Goal: Task Accomplishment & Management: Manage account settings

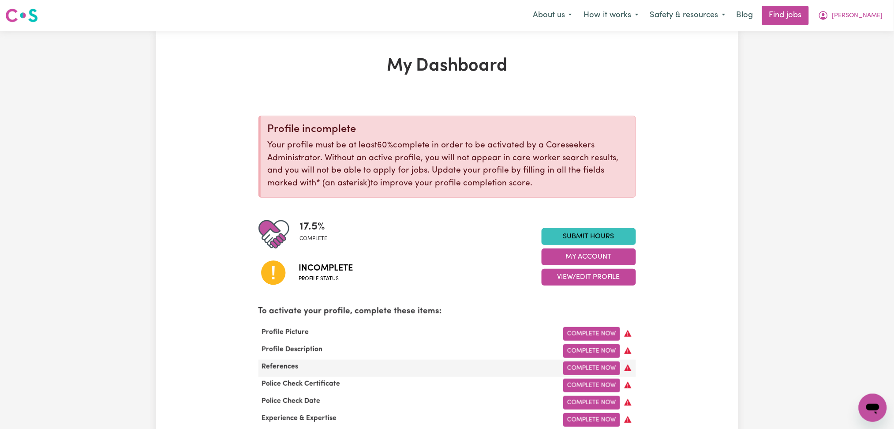
scroll to position [117, 0]
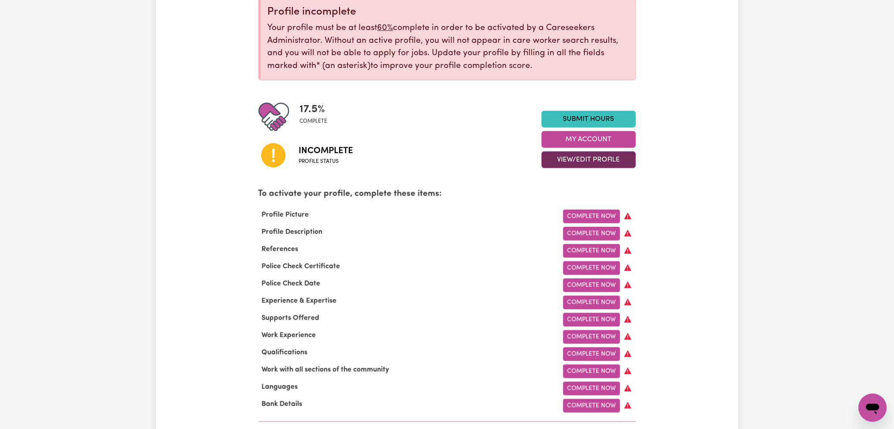
click at [599, 164] on button "View/Edit Profile" at bounding box center [588, 159] width 94 height 17
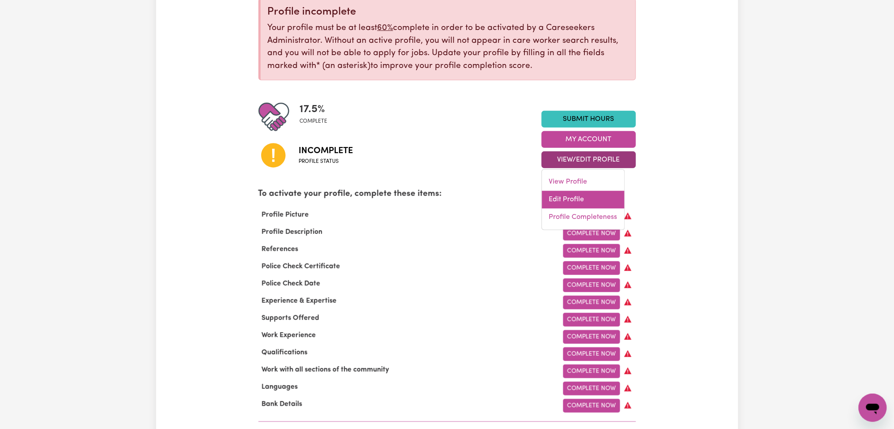
click at [574, 197] on link "Edit Profile" at bounding box center [583, 200] width 82 height 18
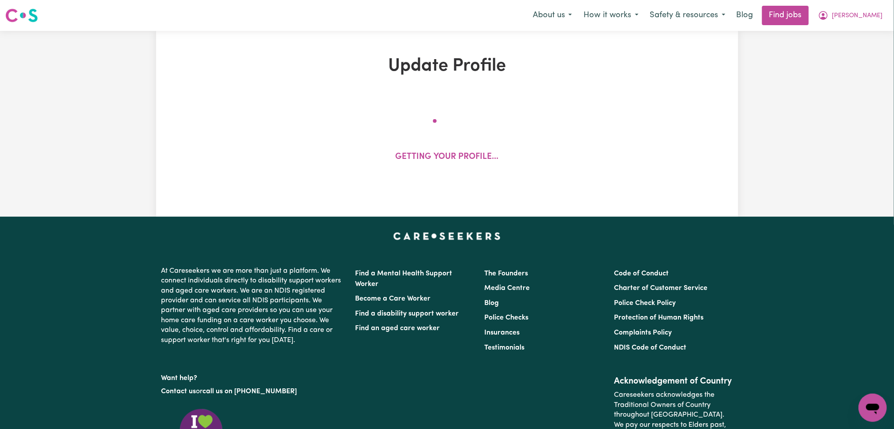
select select "[DEMOGRAPHIC_DATA]"
select select "[DEMOGRAPHIC_DATA] Citizen"
select select "Studying a healthcare related degree or qualification"
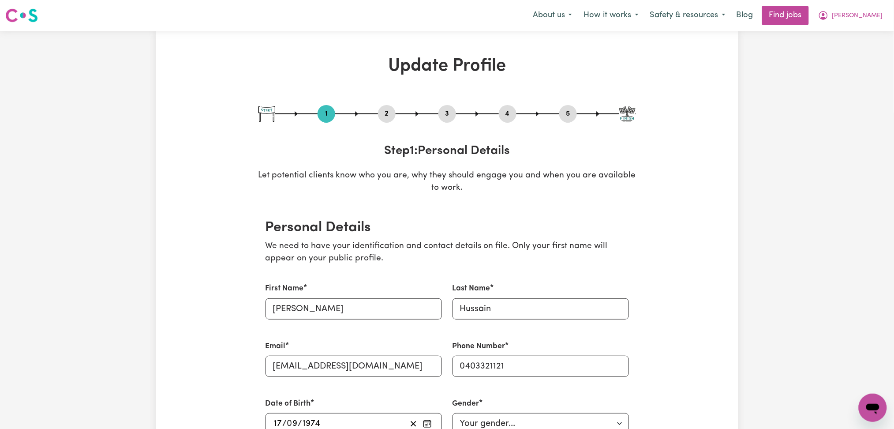
click at [382, 114] on button "2" at bounding box center [387, 113] width 18 height 11
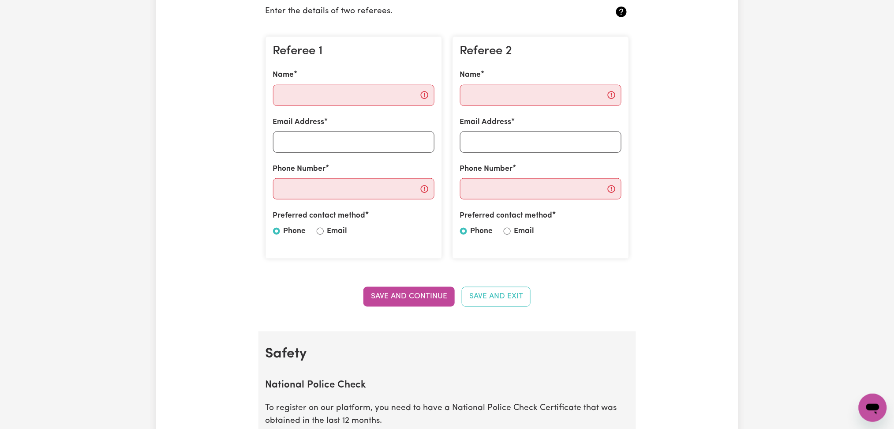
scroll to position [470, 0]
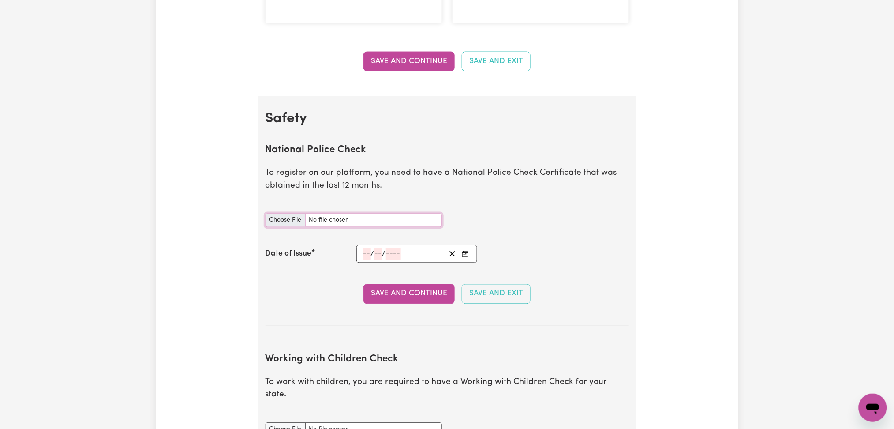
click at [273, 219] on input "National Police Check document" at bounding box center [353, 220] width 176 height 14
type input "C:\fakepath\[PERSON_NAME] PC 18062025.jpg"
click at [467, 255] on icon "Enter the Date of Issue of your National Police Check" at bounding box center [465, 253] width 7 height 7
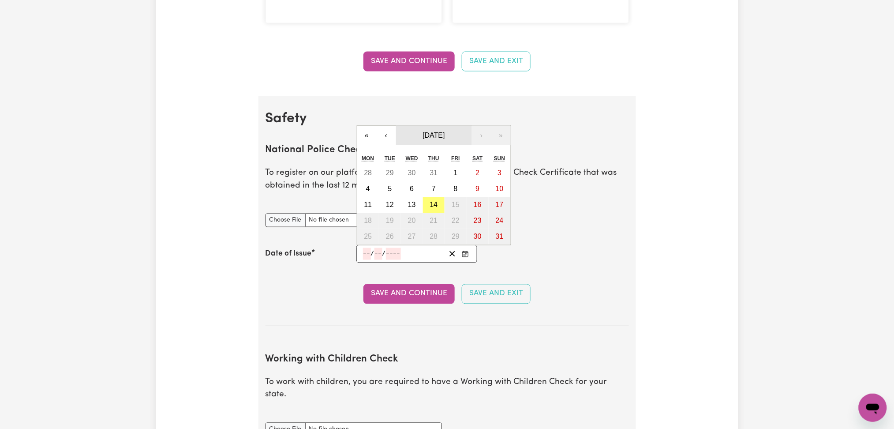
click at [422, 138] on span "[DATE]" at bounding box center [433, 134] width 22 height 7
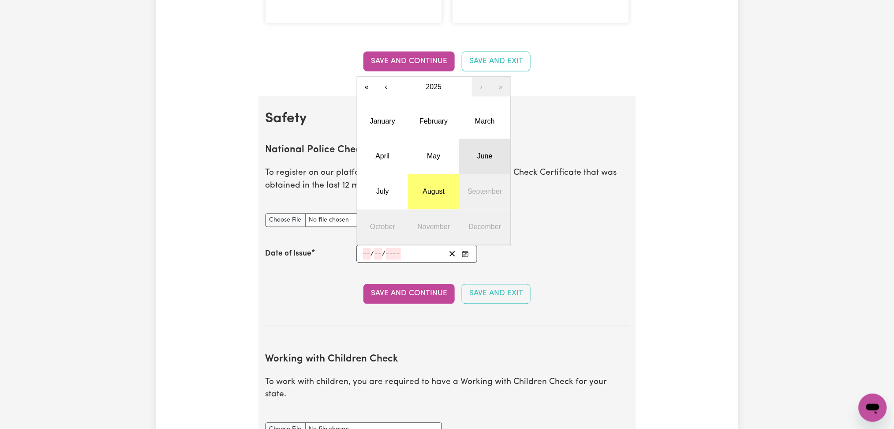
click at [474, 170] on button "June" at bounding box center [484, 156] width 51 height 35
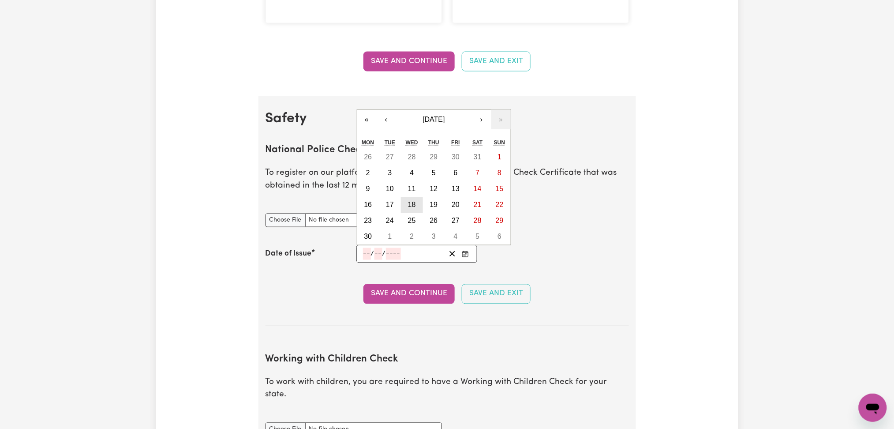
click at [418, 205] on button "18" at bounding box center [412, 205] width 22 height 16
type input "[DATE]"
type input "18"
type input "6"
type input "2025"
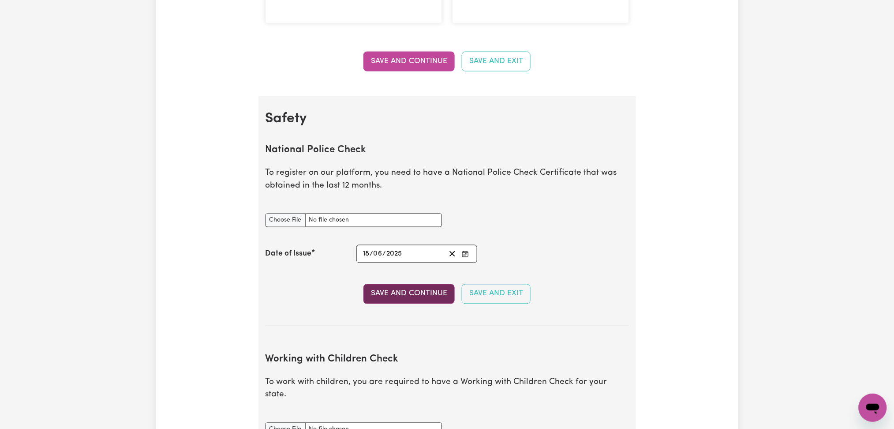
click at [392, 288] on button "Save and Continue" at bounding box center [408, 293] width 91 height 19
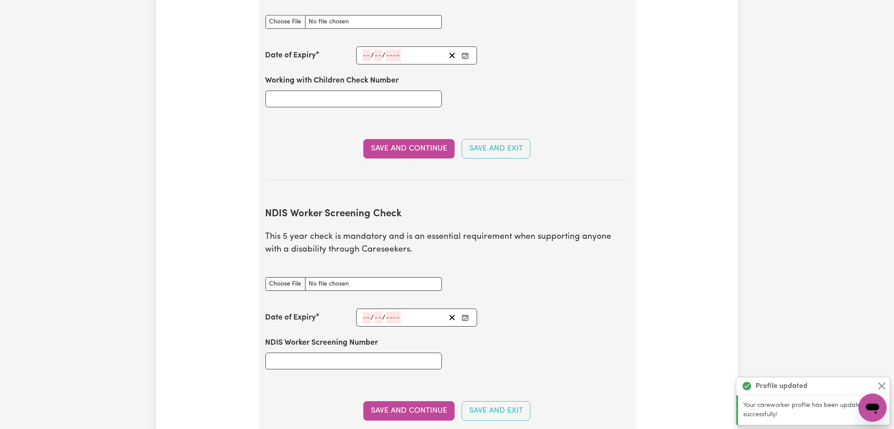
scroll to position [986, 0]
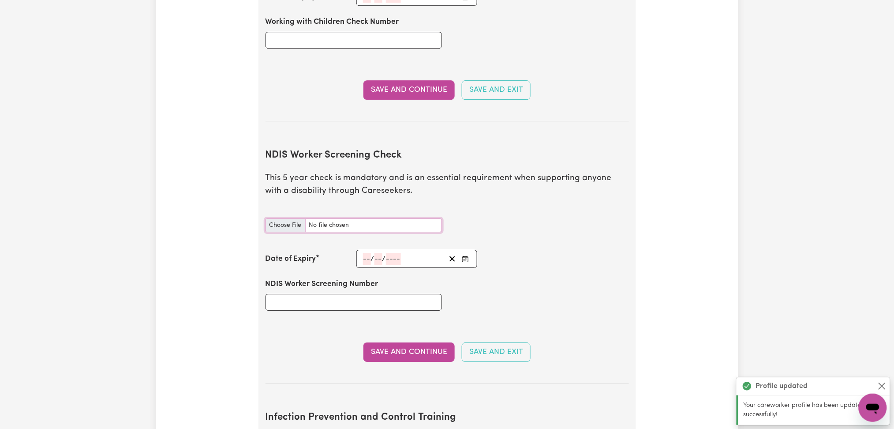
click at [286, 218] on input "NDIS Worker Screening Check document" at bounding box center [353, 225] width 176 height 14
type input "C:\fakepath\[PERSON_NAME] 41695042.jpg"
click at [356, 294] on input "NDIS Worker Screening Number" at bounding box center [353, 302] width 176 height 17
paste input "41695042"
type input "41695042"
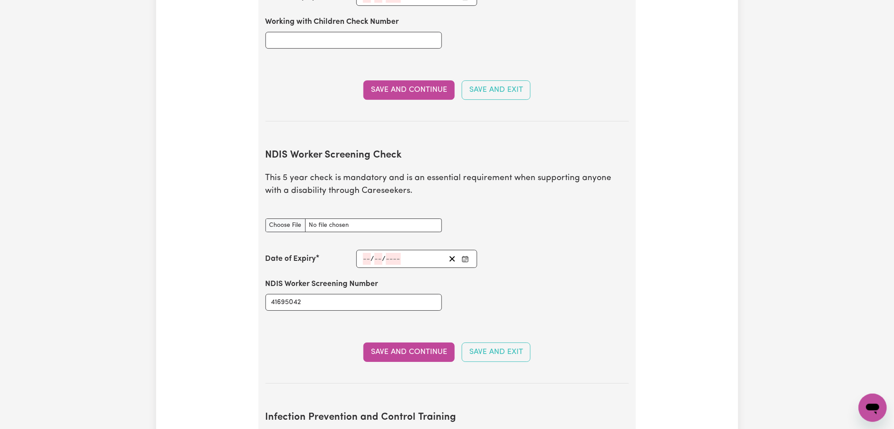
click at [413, 342] on button "Save and Continue" at bounding box center [408, 351] width 91 height 19
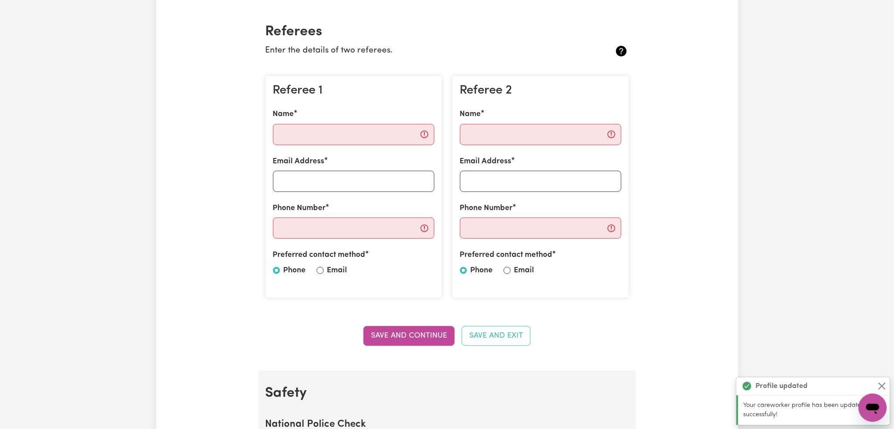
scroll to position [0, 0]
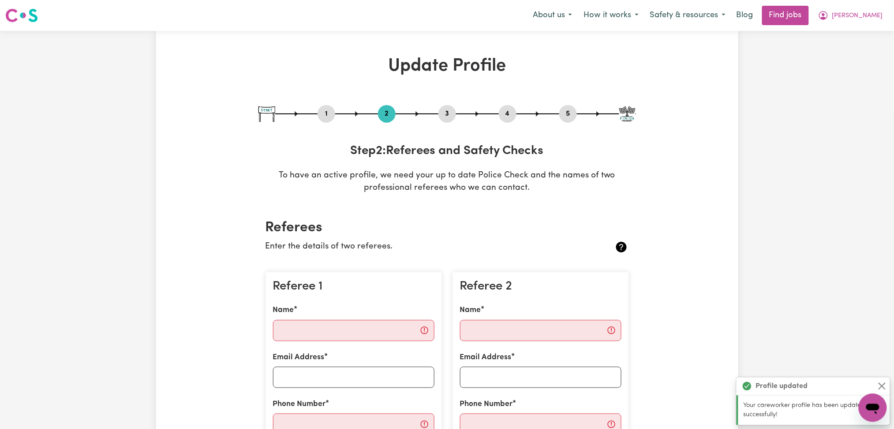
click at [446, 114] on button "3" at bounding box center [447, 113] width 18 height 11
select select "Certificate III (Individual Support)"
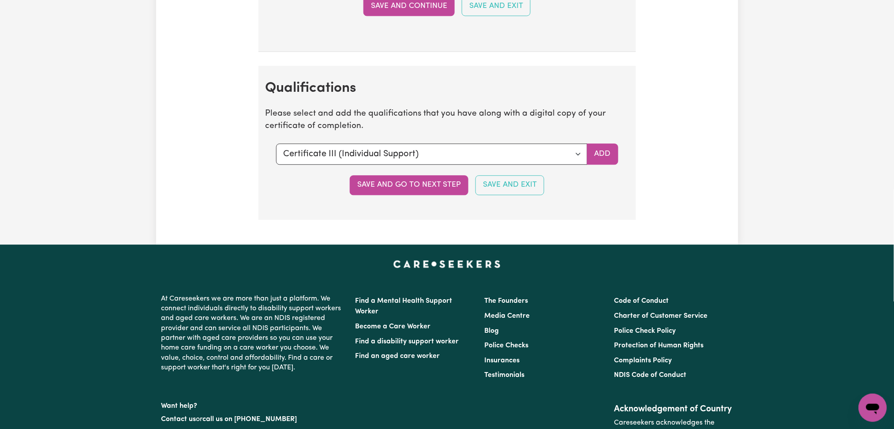
scroll to position [1764, 0]
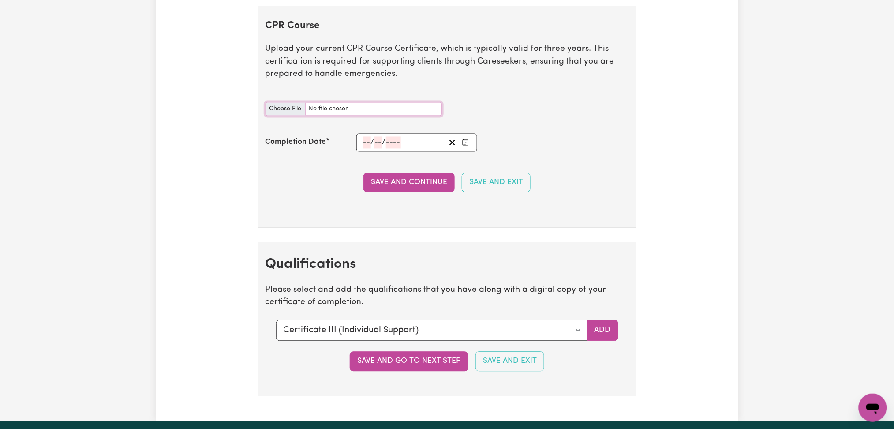
click at [287, 113] on input "CPR Course document" at bounding box center [353, 109] width 176 height 14
type input "C:\fakepath\[PERSON_NAME] CPR Certificate 16052025.jpg"
click at [463, 141] on icon "Enter the Completion Date of your CPR Course" at bounding box center [466, 141] width 6 height 0
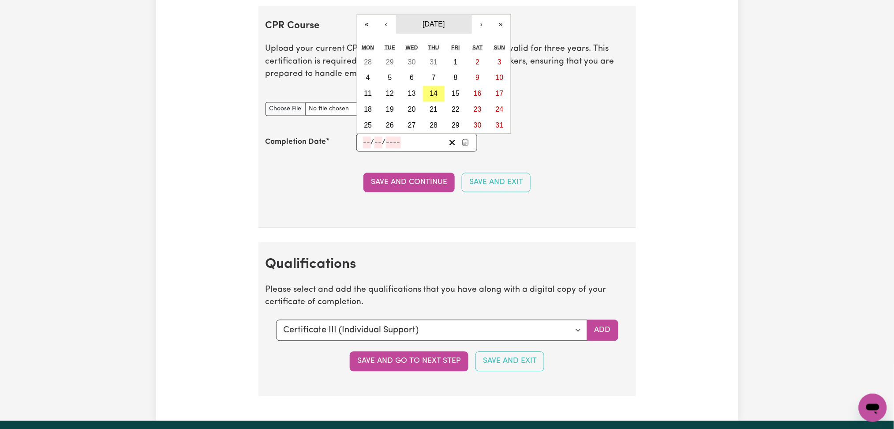
click at [427, 30] on button "[DATE]" at bounding box center [434, 24] width 76 height 19
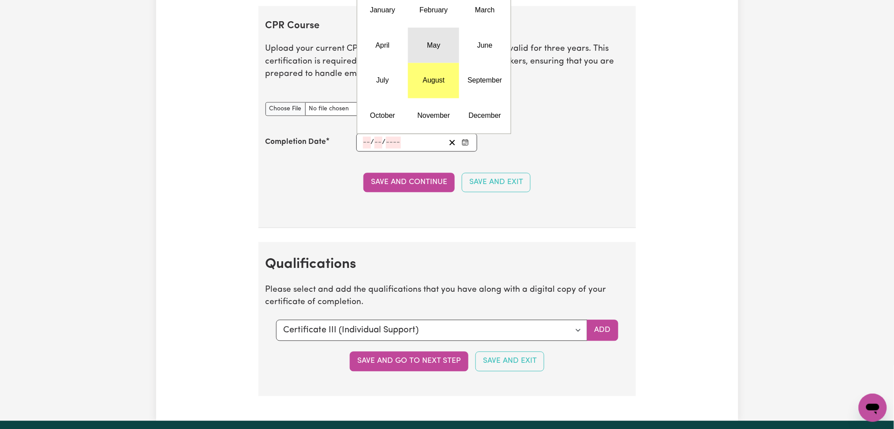
click at [440, 50] on button "May" at bounding box center [433, 45] width 51 height 35
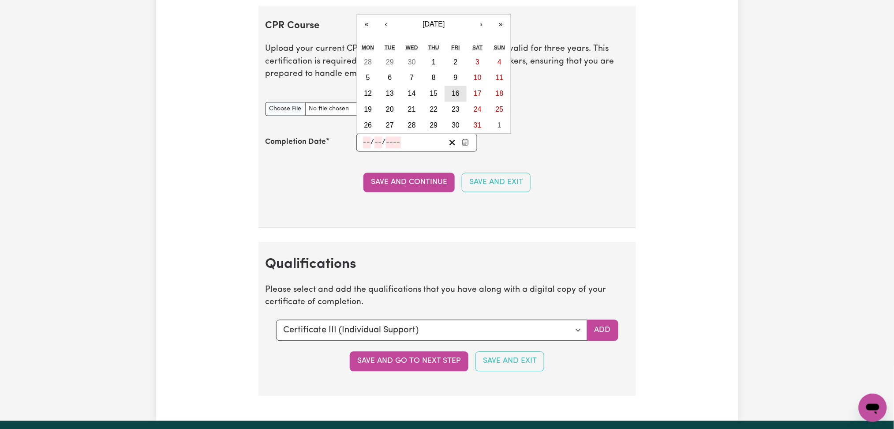
click at [460, 94] on button "16" at bounding box center [455, 94] width 22 height 16
type input "[DATE]"
type input "16"
type input "5"
type input "2025"
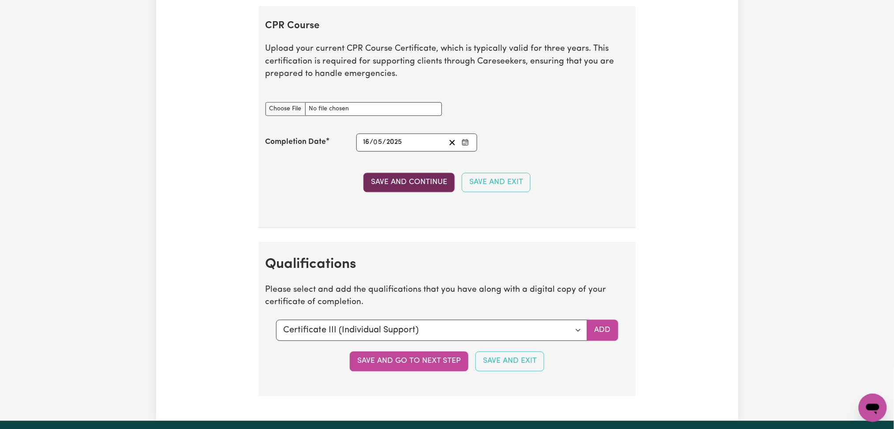
click at [401, 190] on button "Save and Continue" at bounding box center [408, 182] width 91 height 19
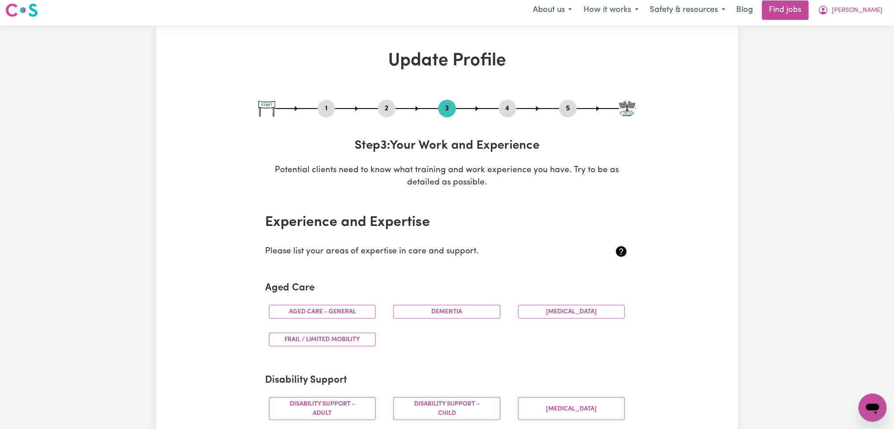
scroll to position [0, 0]
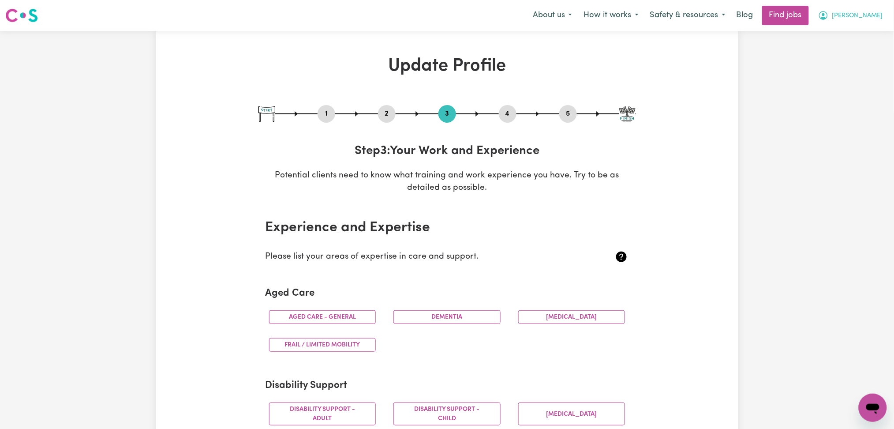
click at [859, 22] on button "[PERSON_NAME]" at bounding box center [850, 15] width 76 height 19
click at [848, 68] on link "Logout" at bounding box center [853, 67] width 70 height 17
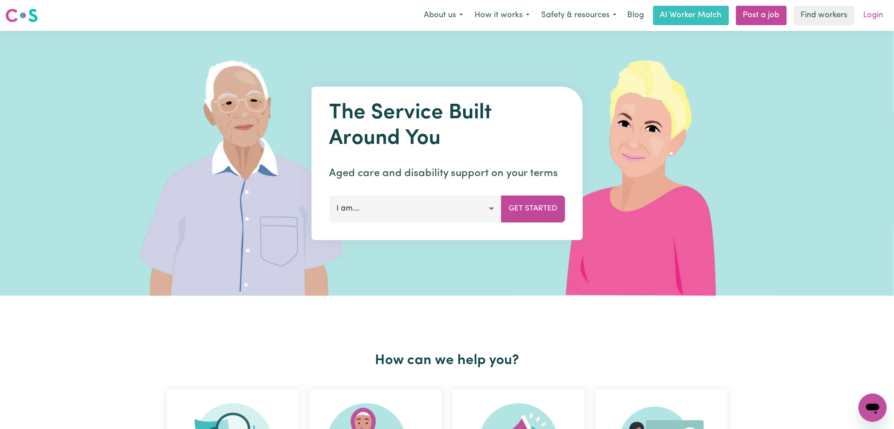
click at [858, 22] on link "Login" at bounding box center [873, 15] width 30 height 19
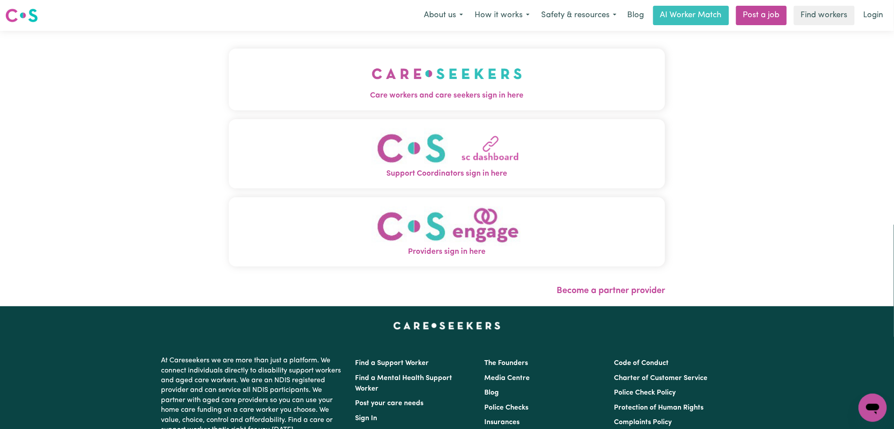
click at [380, 59] on button "Care workers and care seekers sign in here" at bounding box center [447, 80] width 437 height 62
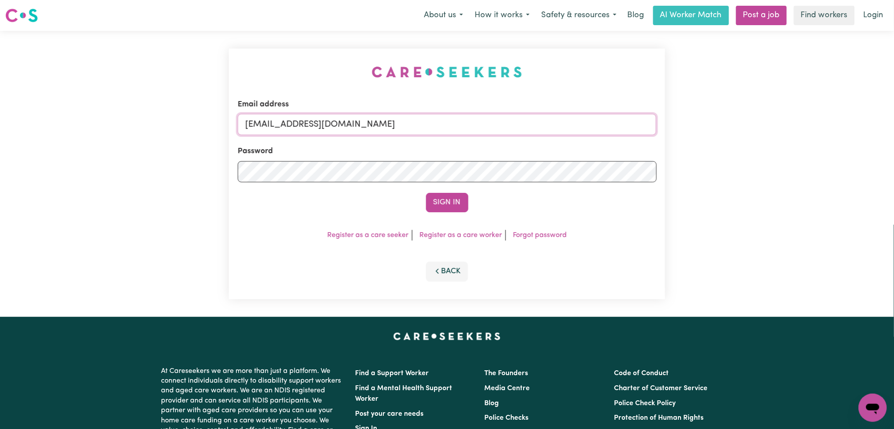
click at [322, 123] on input "[EMAIL_ADDRESS][DOMAIN_NAME]" at bounding box center [447, 124] width 419 height 21
drag, startPoint x: 290, startPoint y: 121, endPoint x: 616, endPoint y: 143, distance: 327.0
click at [616, 143] on form "Email address Superuser~[EMAIL_ADDRESS][DOMAIN_NAME] Password Sign In" at bounding box center [447, 155] width 419 height 113
type input "Superuser~[EMAIL_ADDRESS][DOMAIN_NAME]"
click at [444, 205] on button "Sign In" at bounding box center [447, 202] width 42 height 19
